Goal: Navigation & Orientation: Understand site structure

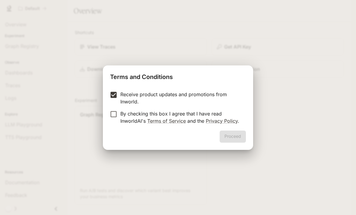
click at [114, 102] on label "Receive product updates and promotions from Inworld." at bounding box center [174, 98] width 134 height 14
click at [235, 139] on button "Proceed" at bounding box center [232, 136] width 26 height 12
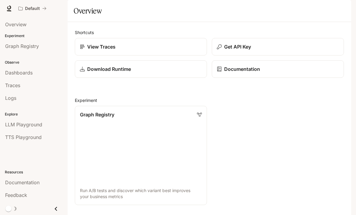
scroll to position [29, 0]
click at [118, 112] on link "Graph Registry Run A/B tests and discover which variant best improves your busi…" at bounding box center [140, 155] width 133 height 100
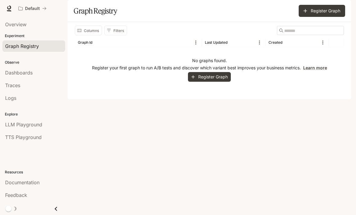
scroll to position [11, 0]
click at [306, 99] on div "Columns Filters ​ Graph Id Last Updated Created No graphs found. Register your …" at bounding box center [209, 60] width 283 height 77
click at [10, 69] on link "Dashboards" at bounding box center [33, 72] width 63 height 11
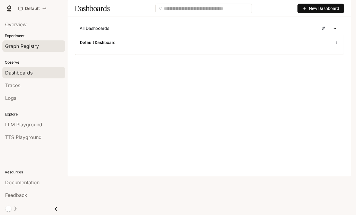
click at [11, 46] on span "Graph Registry" at bounding box center [22, 45] width 34 height 7
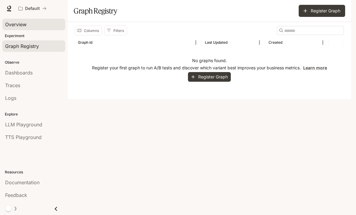
click at [12, 26] on span "Overview" at bounding box center [15, 24] width 21 height 7
